Goal: Task Accomplishment & Management: Complete application form

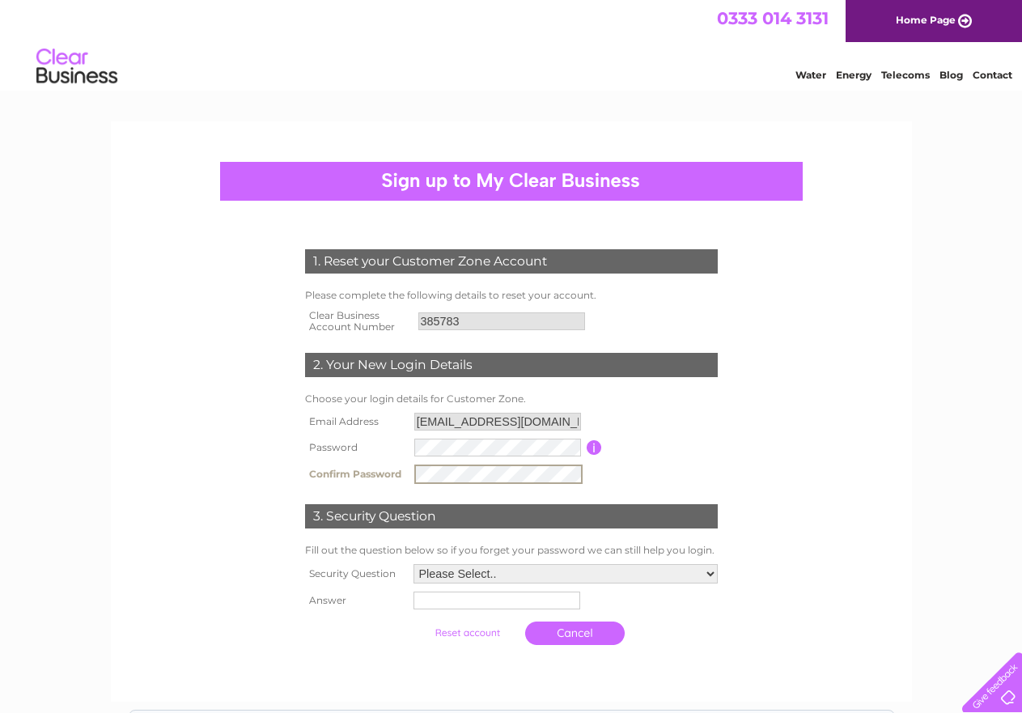
click at [870, 482] on form "1. Reset your Customer Zone Account Please complete the following details to re…" at bounding box center [511, 451] width 770 height 468
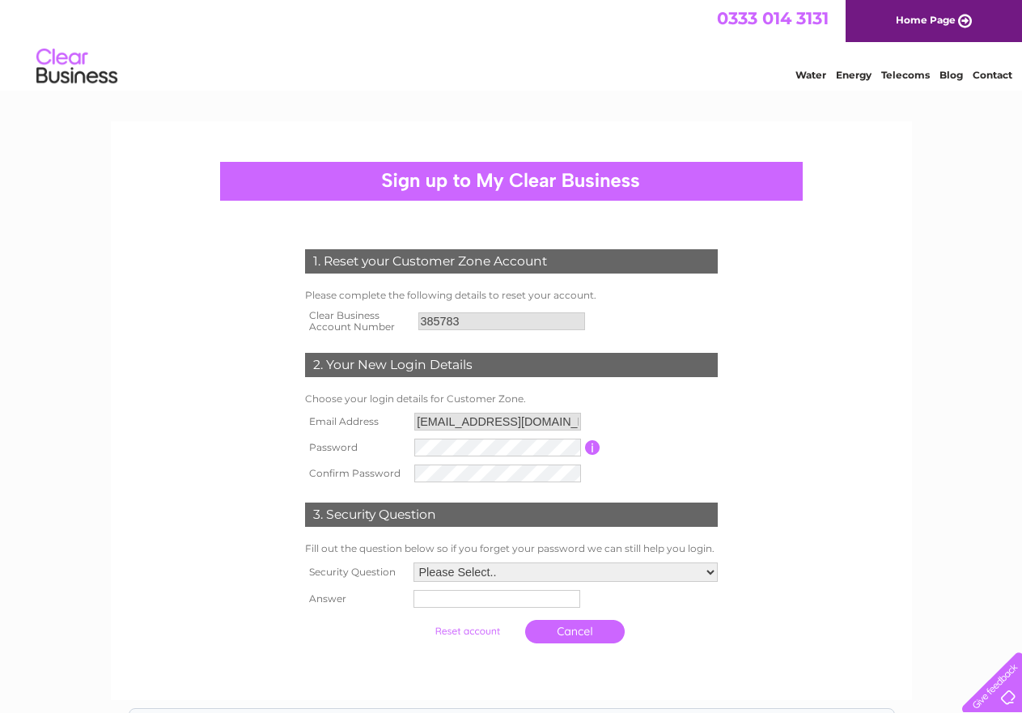
click at [709, 571] on select "Please Select.. In what town or city was your first job? In what town or city d…" at bounding box center [565, 571] width 304 height 19
select select "1"
click at [412, 563] on select "Please Select.. In what town or city was your first job? In what town or city d…" at bounding box center [565, 572] width 306 height 21
click at [472, 606] on input "text" at bounding box center [495, 600] width 167 height 18
type input "GRIMSBY"
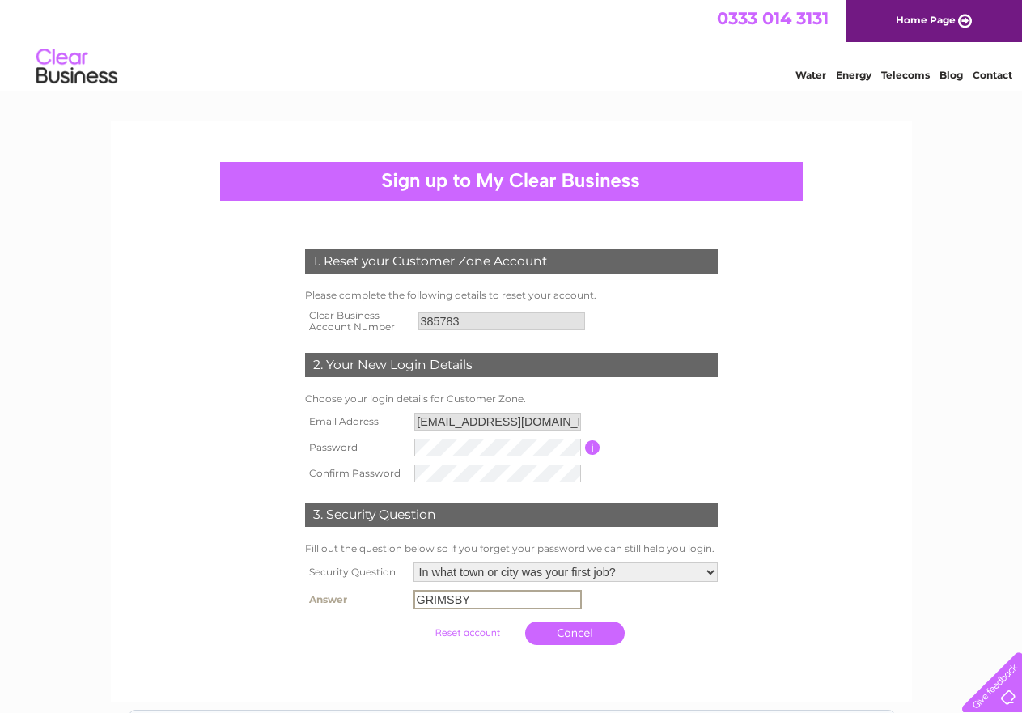
click at [472, 636] on input "submit" at bounding box center [466, 632] width 99 height 23
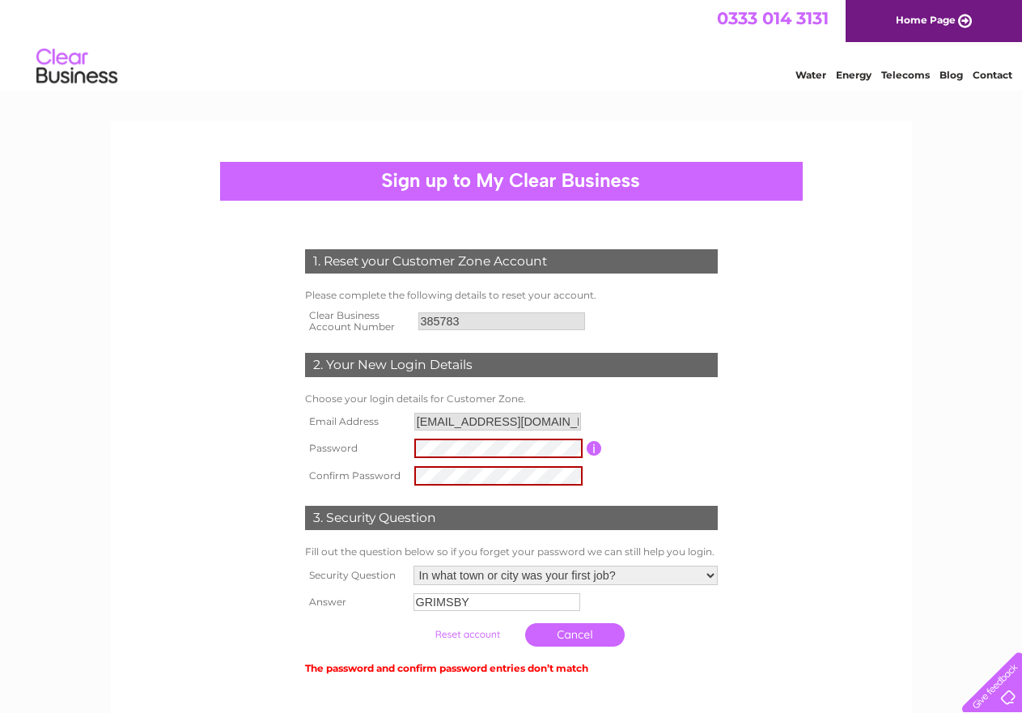
click at [596, 450] on input "button" at bounding box center [593, 448] width 15 height 15
